Goal: Find specific page/section: Find specific page/section

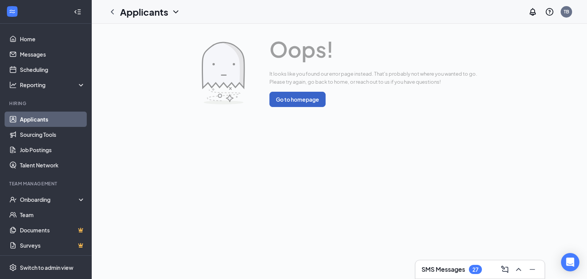
click at [311, 104] on button "Go to homepage" at bounding box center [297, 99] width 56 height 15
click at [299, 101] on button "Go to homepage" at bounding box center [297, 99] width 56 height 15
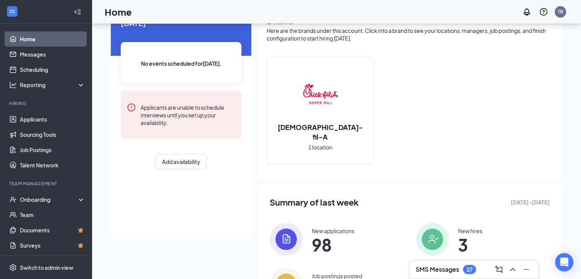
scroll to position [94, 0]
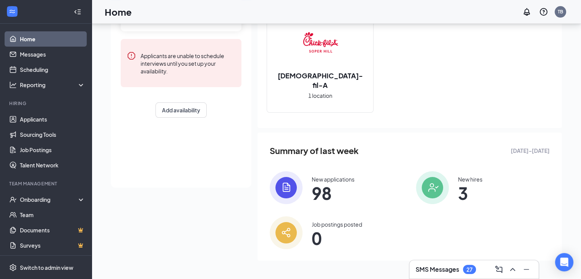
click at [349, 188] on span "98" at bounding box center [333, 193] width 43 height 14
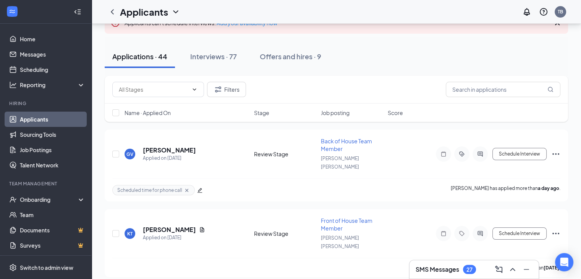
scroll to position [55, 0]
